Goal: Check status: Check status

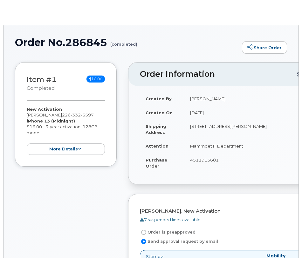
select select
